Goal: Task Accomplishment & Management: Manage account settings

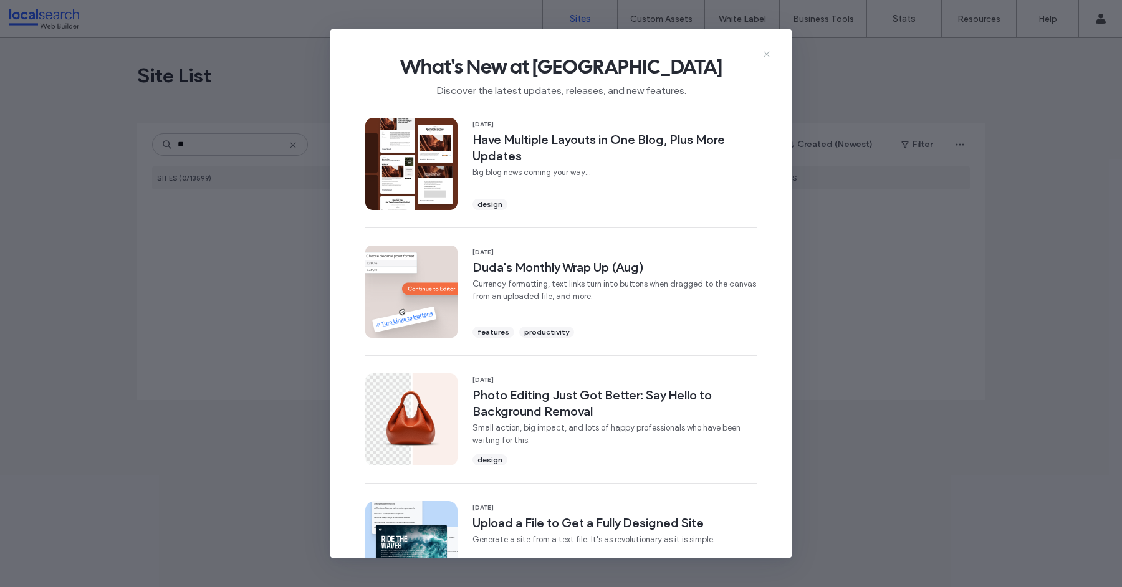
click at [768, 52] on icon at bounding box center [766, 54] width 10 height 10
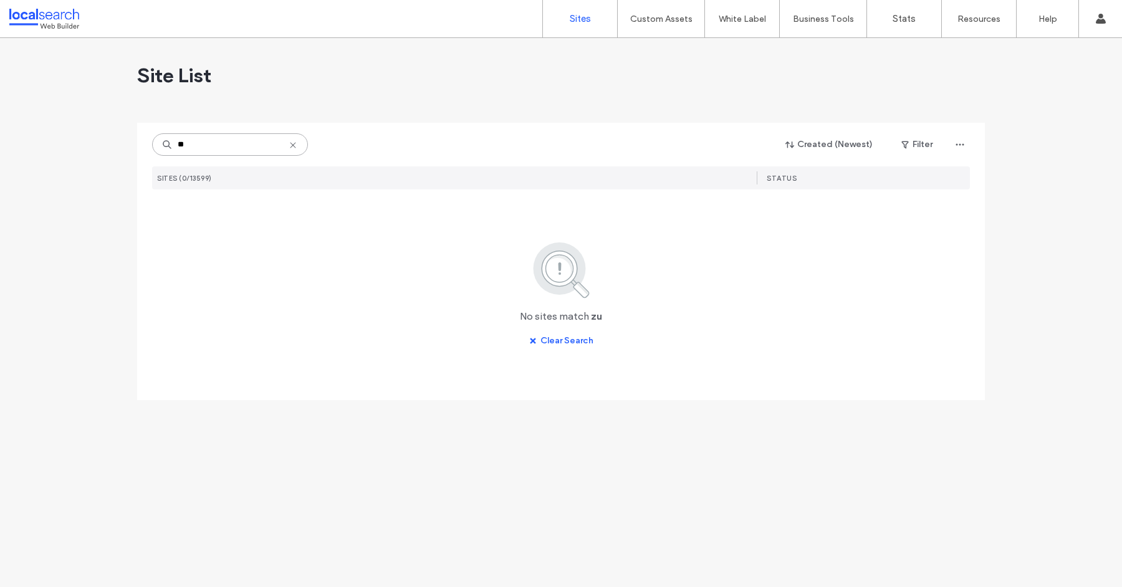
click at [266, 148] on input "**" at bounding box center [230, 144] width 156 height 22
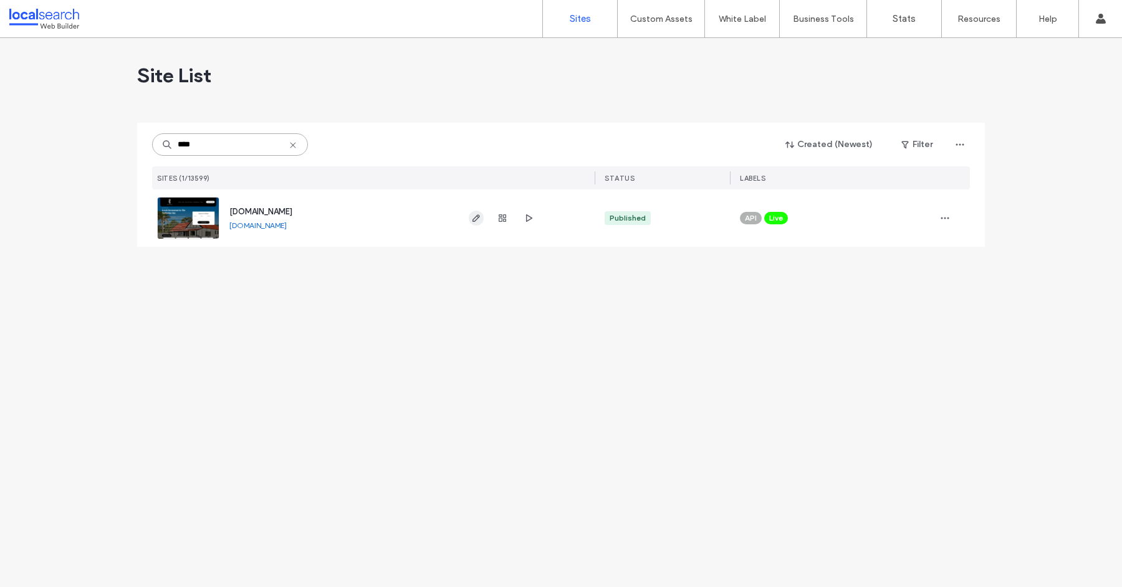
type input "****"
click at [475, 222] on icon "button" at bounding box center [476, 218] width 10 height 10
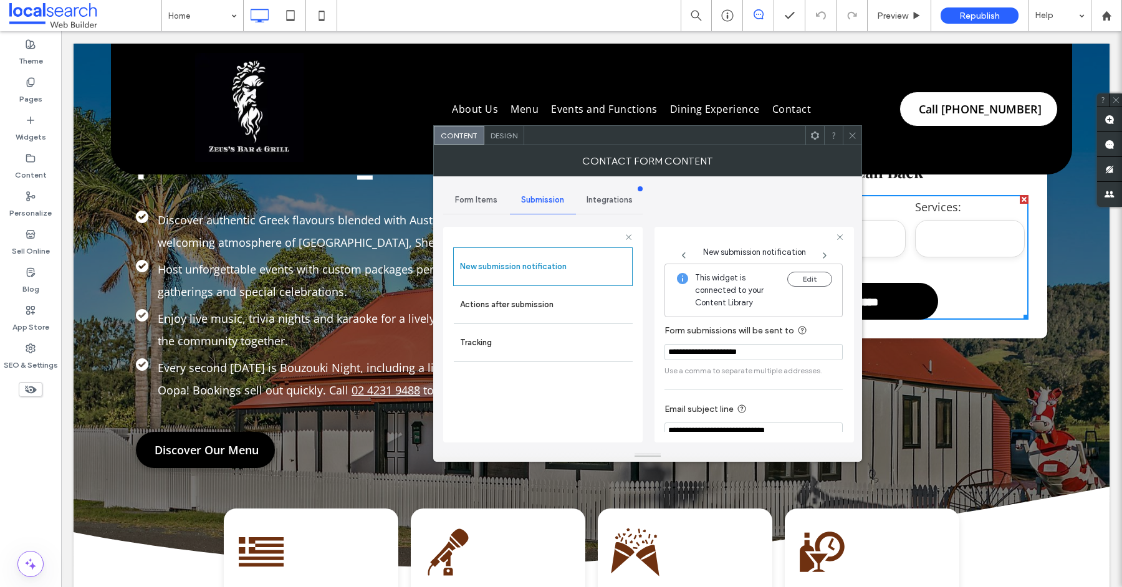
click at [842, 140] on div at bounding box center [851, 135] width 19 height 19
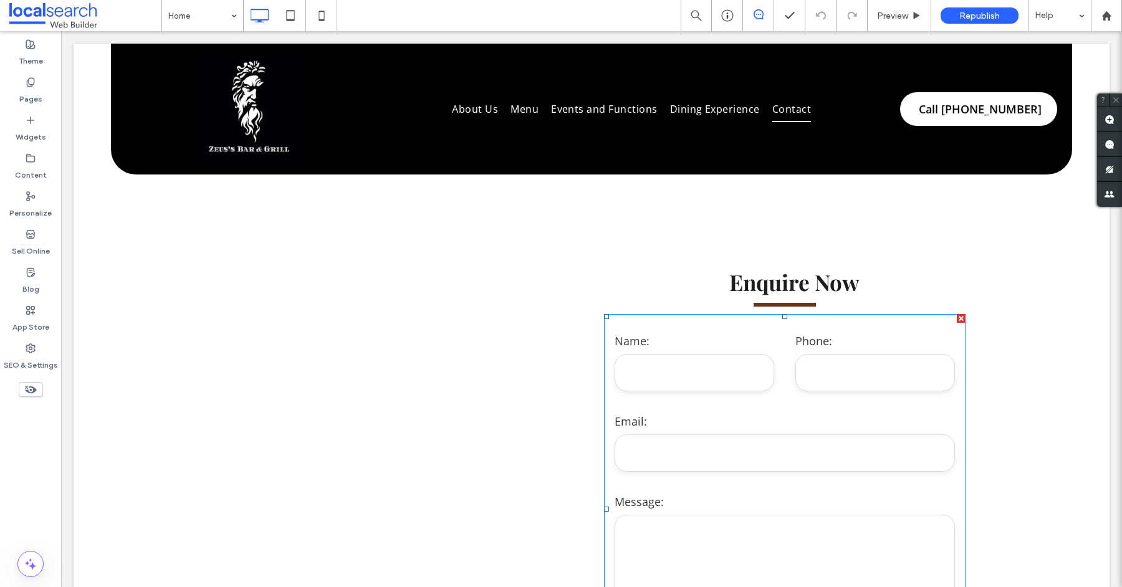
scroll to position [8528, 0]
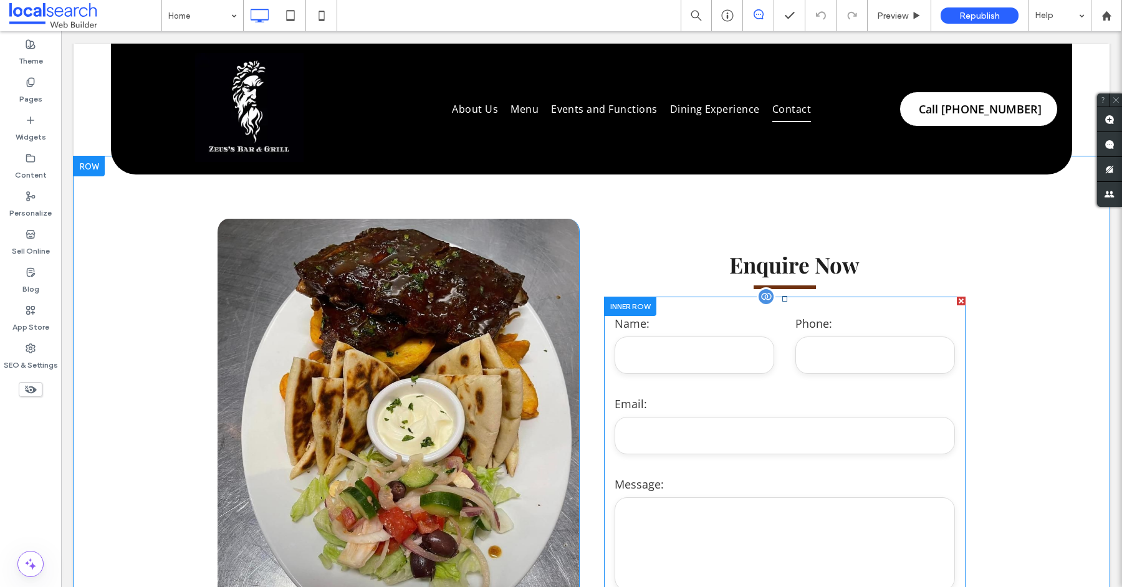
click at [897, 336] on input "tel" at bounding box center [875, 354] width 160 height 37
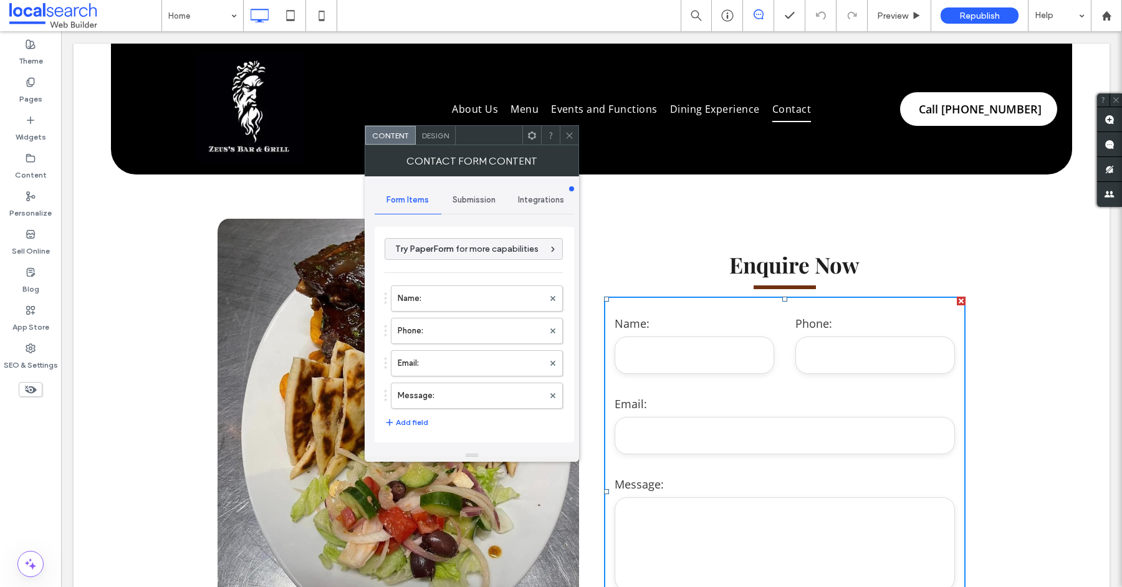
click at [481, 194] on div "Submission" at bounding box center [474, 199] width 67 height 27
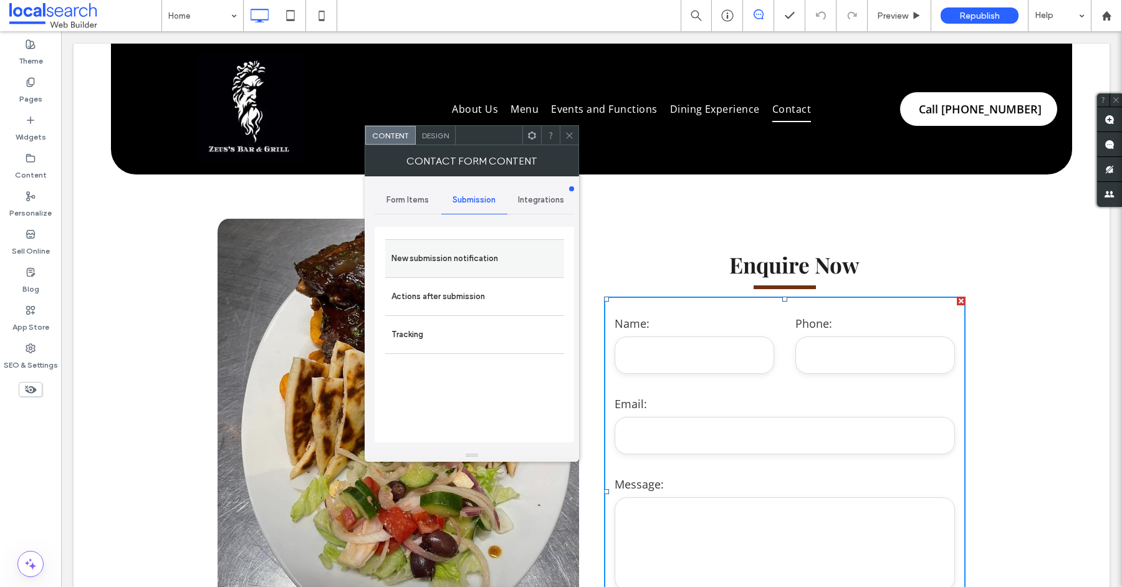
click at [498, 262] on label "New submission notification" at bounding box center [474, 258] width 166 height 25
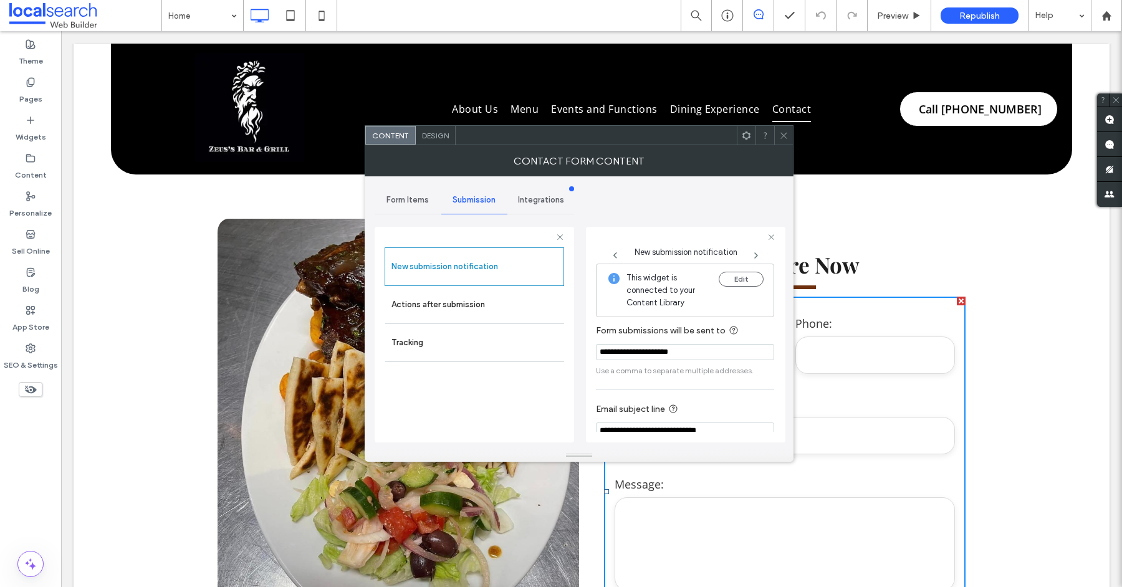
click at [782, 136] on use at bounding box center [783, 135] width 6 height 6
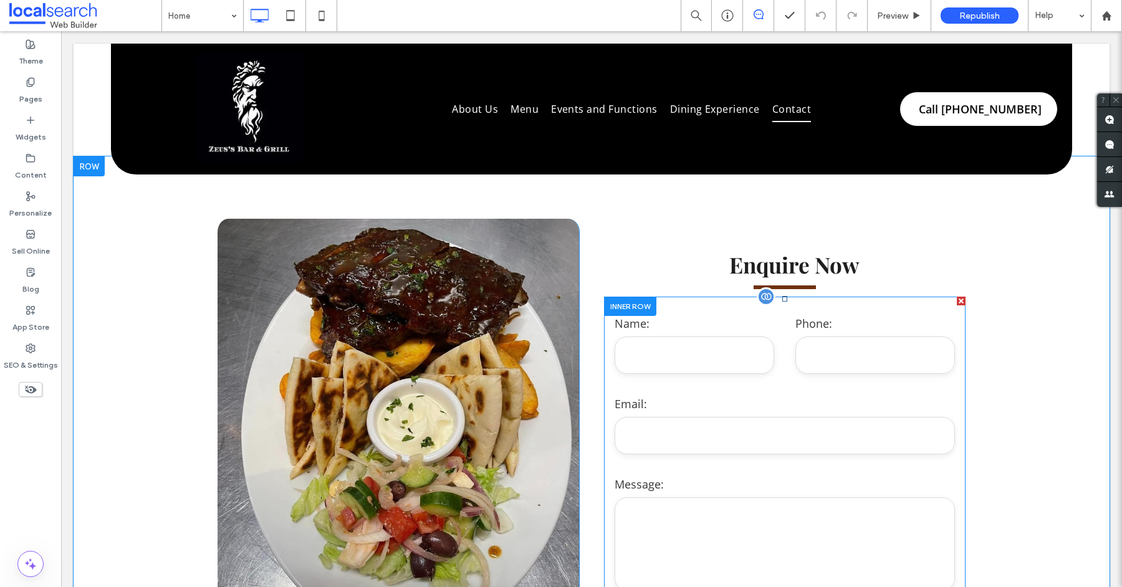
scroll to position [8989, 0]
